Goal: Contribute content: Add original content to the website for others to see

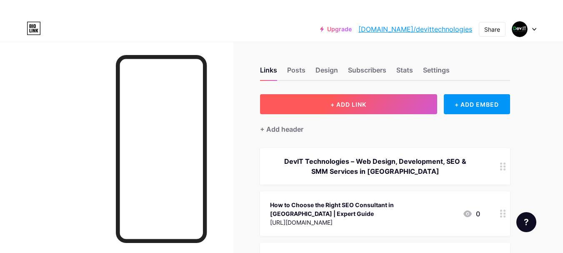
click at [332, 102] on span "+ ADD LINK" at bounding box center [348, 104] width 36 height 7
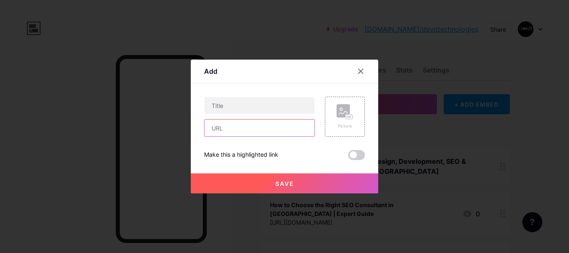
click at [236, 129] on input "text" at bounding box center [260, 128] width 110 height 17
paste input "[URL][DOMAIN_NAME]"
type input "[URL][DOMAIN_NAME]"
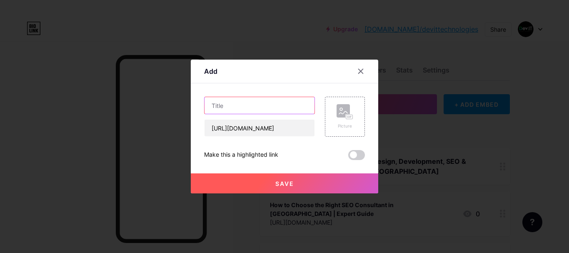
scroll to position [0, 0]
click at [235, 101] on input "text" at bounding box center [260, 105] width 110 height 17
paste input "Affordable SEO Services in [GEOGRAPHIC_DATA]: Grow Your Business Without Breaki…"
type input "Affordable SEO Services in [GEOGRAPHIC_DATA]: Grow Your Business Without Breaki…"
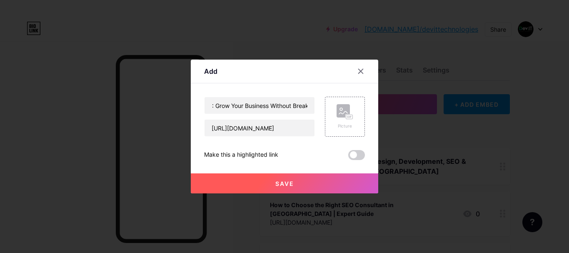
click at [283, 185] on span "Save" at bounding box center [284, 183] width 19 height 7
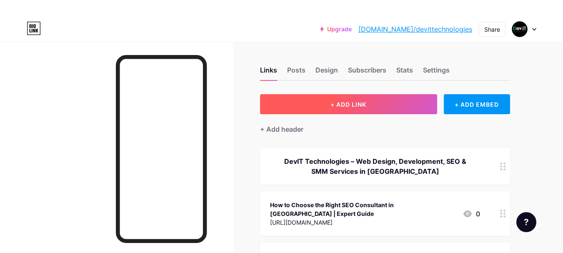
click at [350, 106] on span "+ ADD LINK" at bounding box center [348, 104] width 36 height 7
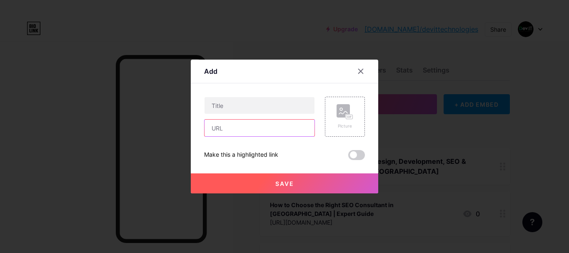
click at [243, 126] on input "text" at bounding box center [260, 128] width 110 height 17
paste input "[URL][DOMAIN_NAME]"
type input "[URL][DOMAIN_NAME]"
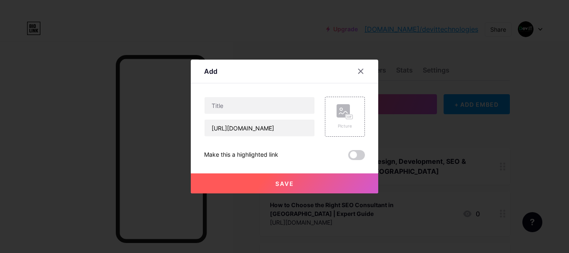
click at [224, 116] on div "[URL][DOMAIN_NAME]" at bounding box center [259, 117] width 111 height 40
click at [227, 108] on input "text" at bounding box center [260, 105] width 110 height 17
paste input "How Can Sydney Web Design Services Transform Your Business in [DATE]?"
type input "How Can Sydney Web Design Services Transform Your Business in [DATE]?"
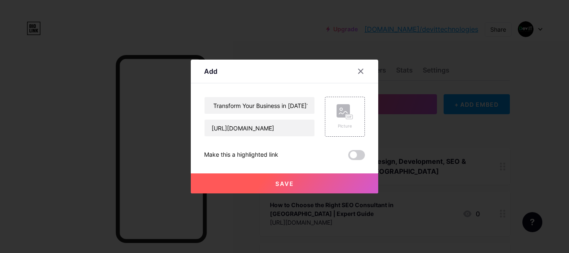
scroll to position [0, 0]
click at [252, 185] on button "Save" at bounding box center [284, 183] width 187 height 20
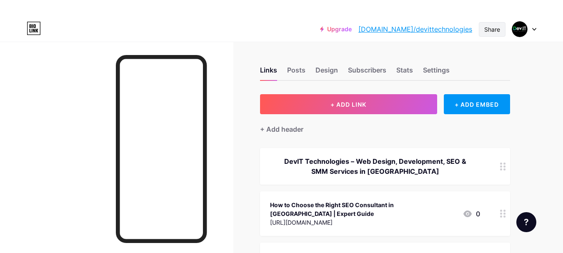
click at [501, 30] on div "Share" at bounding box center [492, 29] width 27 height 15
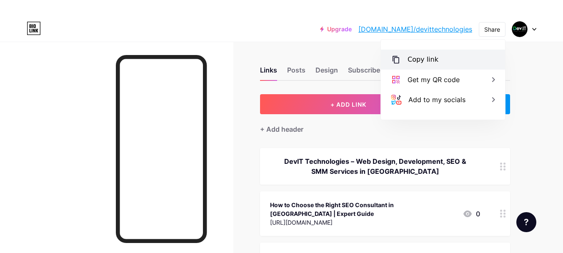
click at [452, 54] on div "Copy link" at bounding box center [443, 60] width 124 height 20
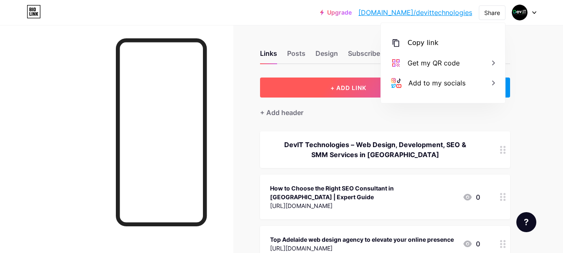
click at [352, 87] on span "+ ADD LINK" at bounding box center [348, 87] width 36 height 7
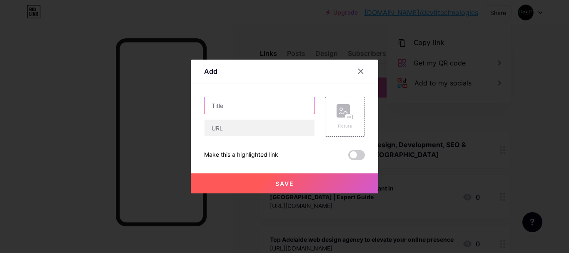
click at [228, 109] on input "text" at bounding box center [260, 105] width 110 height 17
paste input "Why Web Design in [GEOGRAPHIC_DATA] is the Key to Your Business Growth"
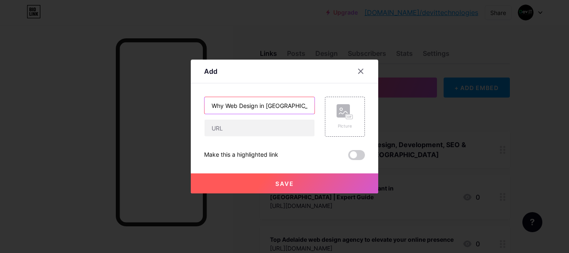
scroll to position [0, 80]
type input "Why Web Design in [GEOGRAPHIC_DATA] is the Key to Your Business Growth"
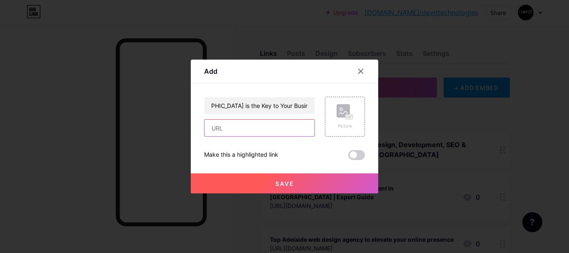
click at [225, 130] on input "text" at bounding box center [260, 128] width 110 height 17
paste input "[URL][DOMAIN_NAME]"
type input "[URL][DOMAIN_NAME]"
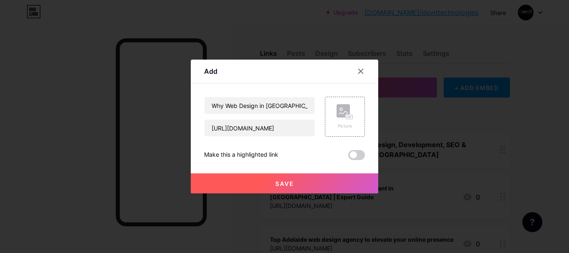
click at [254, 185] on button "Save" at bounding box center [284, 183] width 187 height 20
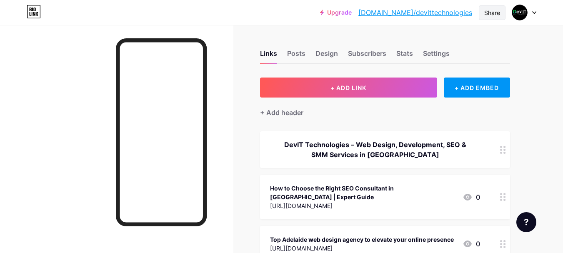
click at [495, 16] on div "Share" at bounding box center [492, 12] width 16 height 9
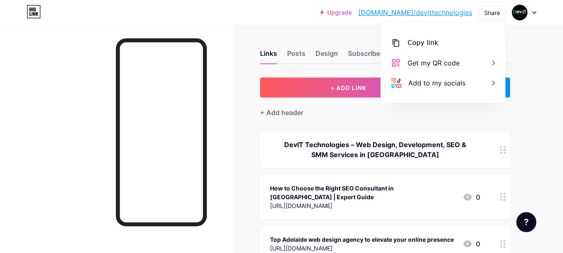
click at [453, 40] on div "Copy link" at bounding box center [443, 43] width 124 height 20
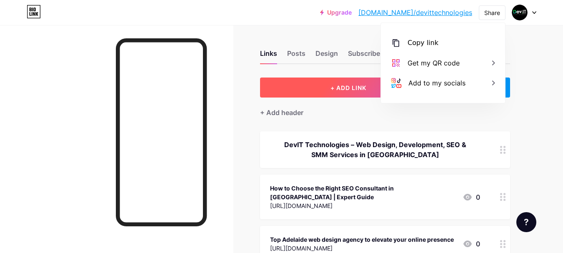
click at [335, 91] on span "+ ADD LINK" at bounding box center [348, 87] width 36 height 7
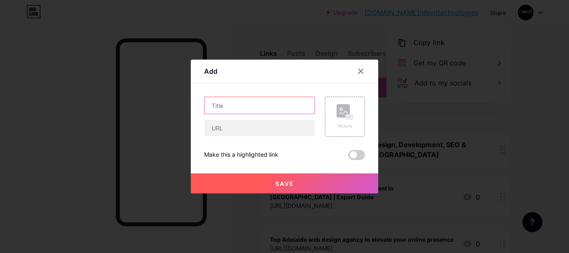
click at [232, 102] on input "text" at bounding box center [260, 105] width 110 height 17
paste input "Affordable SEO Services in [GEOGRAPHIC_DATA] That Deliver Big Results"
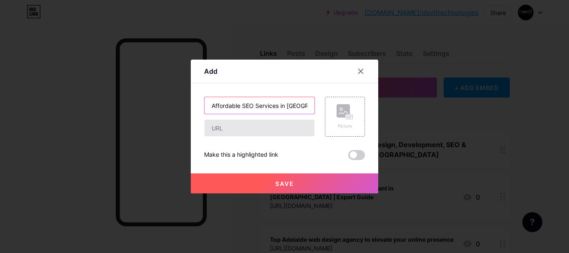
scroll to position [0, 67]
type input "Affordable SEO Services in [GEOGRAPHIC_DATA] That Deliver Big Results"
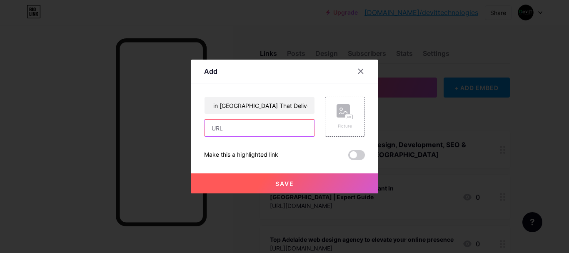
click at [228, 125] on input "text" at bounding box center [260, 128] width 110 height 17
paste input "[URL][DOMAIN_NAME]"
type input "[URL][DOMAIN_NAME]"
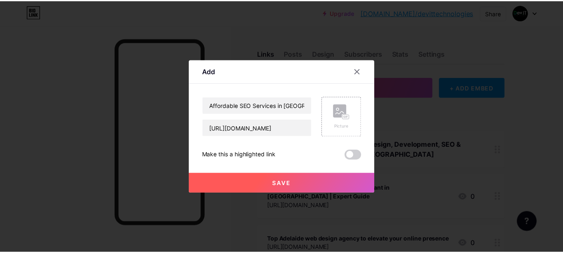
scroll to position [0, 0]
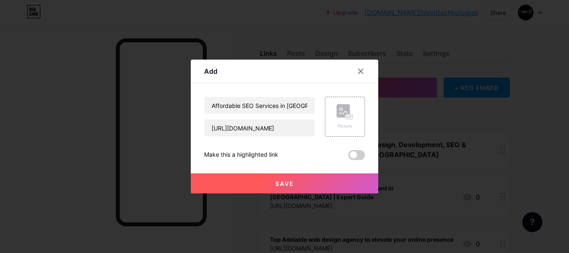
click at [270, 190] on button "Save" at bounding box center [284, 183] width 187 height 20
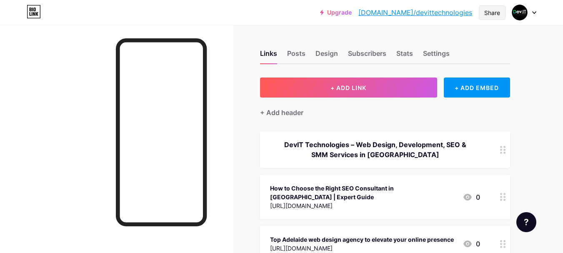
click at [498, 16] on div "Share" at bounding box center [492, 12] width 16 height 9
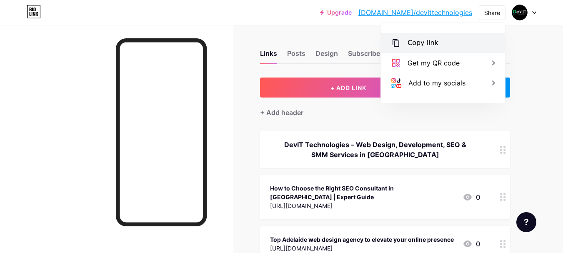
click at [452, 48] on div "Copy link" at bounding box center [443, 43] width 124 height 20
